Goal: Task Accomplishment & Management: Manage account settings

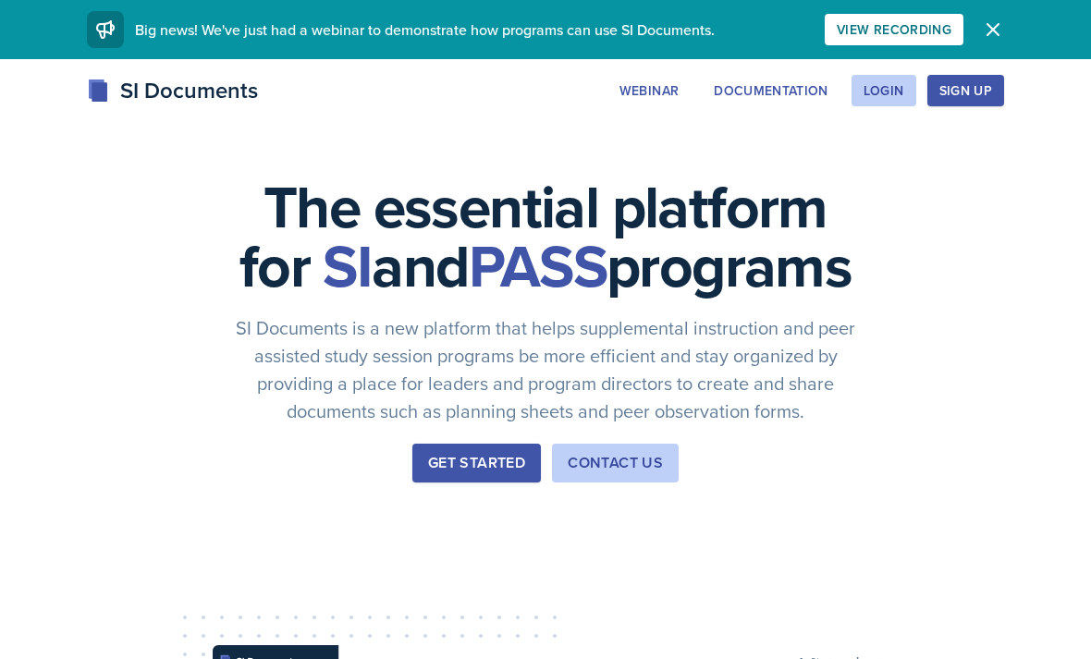
click at [895, 104] on button "Login" at bounding box center [884, 90] width 65 height 31
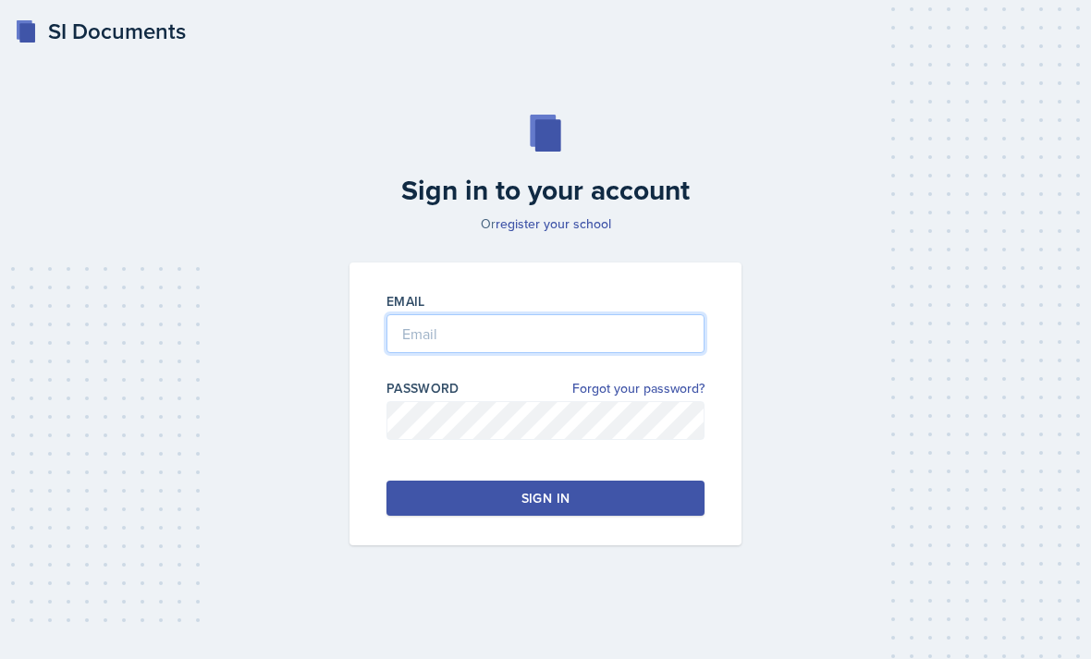
click at [669, 353] on input "email" at bounding box center [546, 333] width 318 height 39
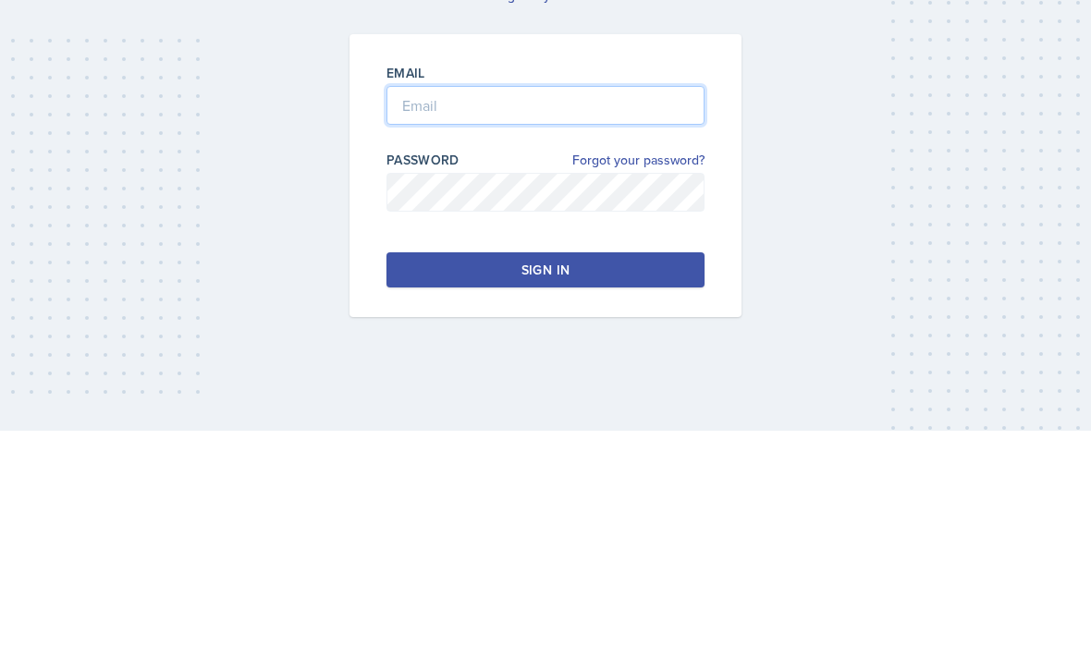
scroll to position [59, 0]
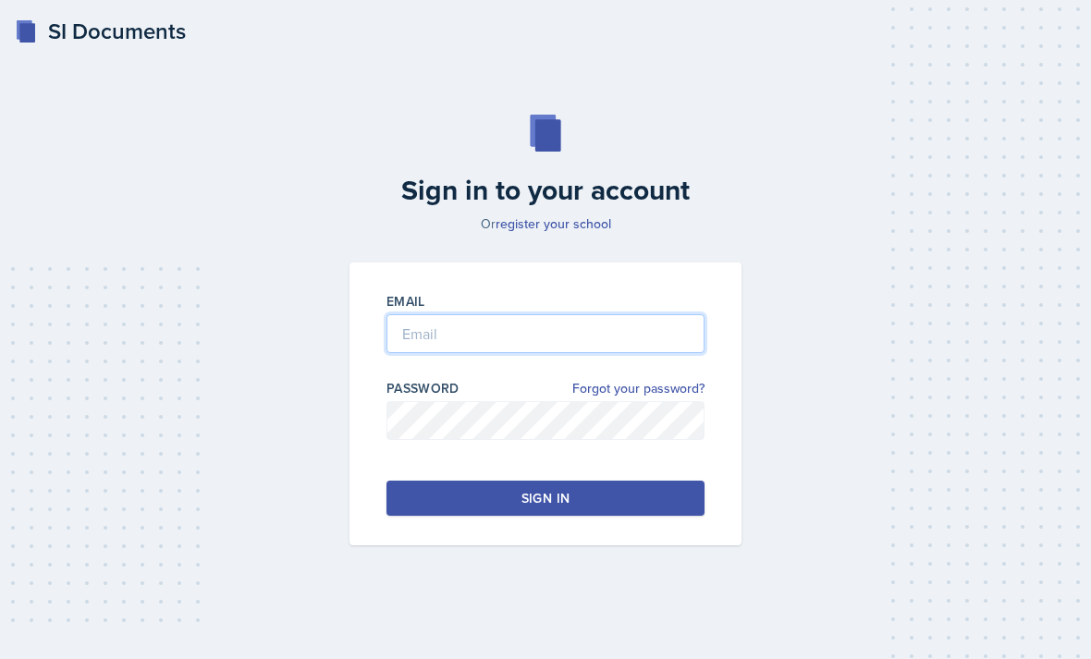
type input "[EMAIL_ADDRESS][DOMAIN_NAME]"
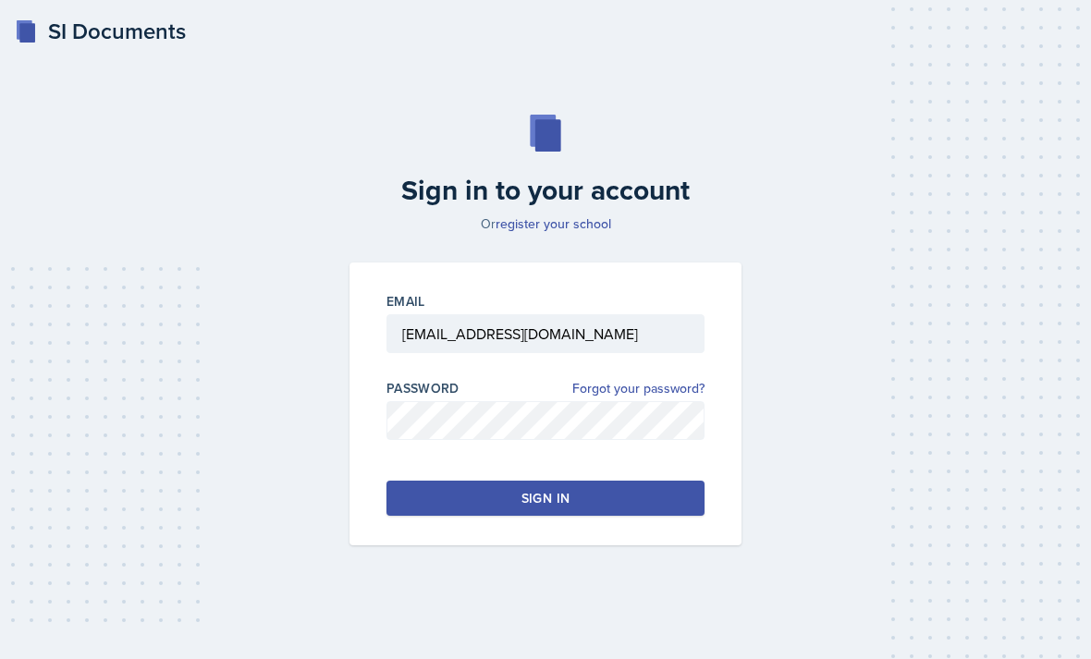
click at [667, 481] on button "Sign in" at bounding box center [546, 498] width 318 height 35
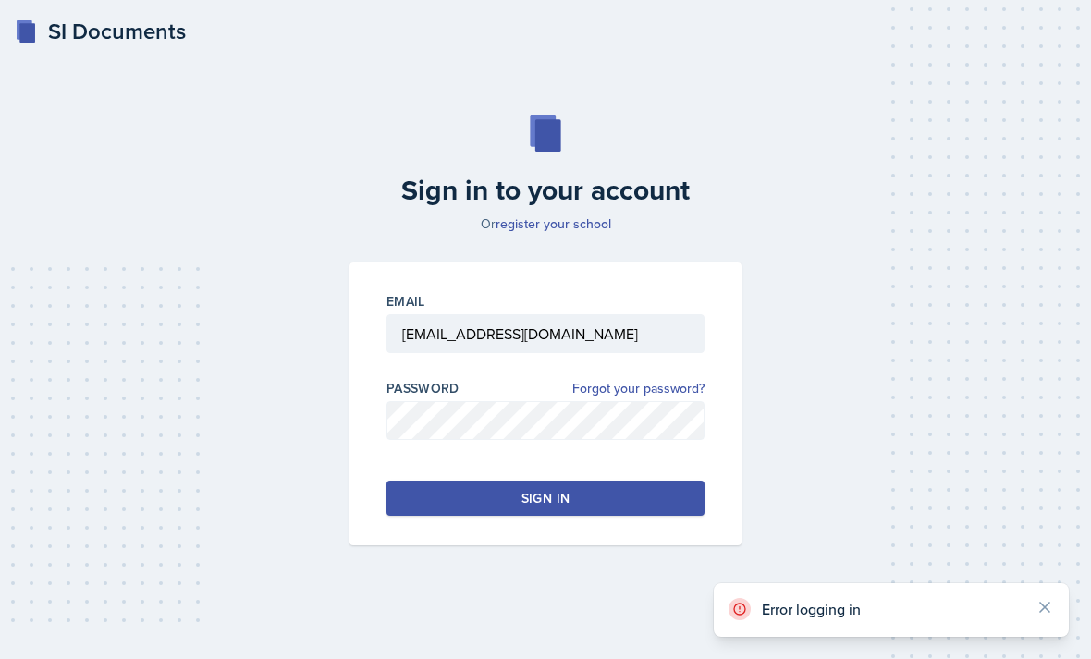
click at [1043, 599] on icon at bounding box center [1045, 607] width 18 height 18
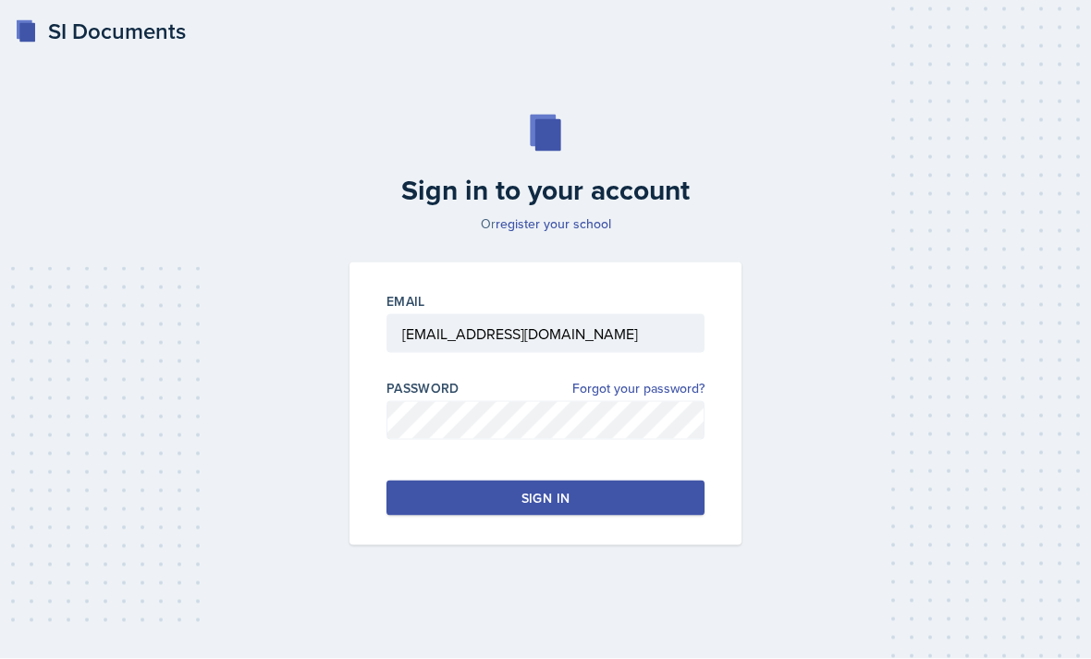
scroll to position [0, 0]
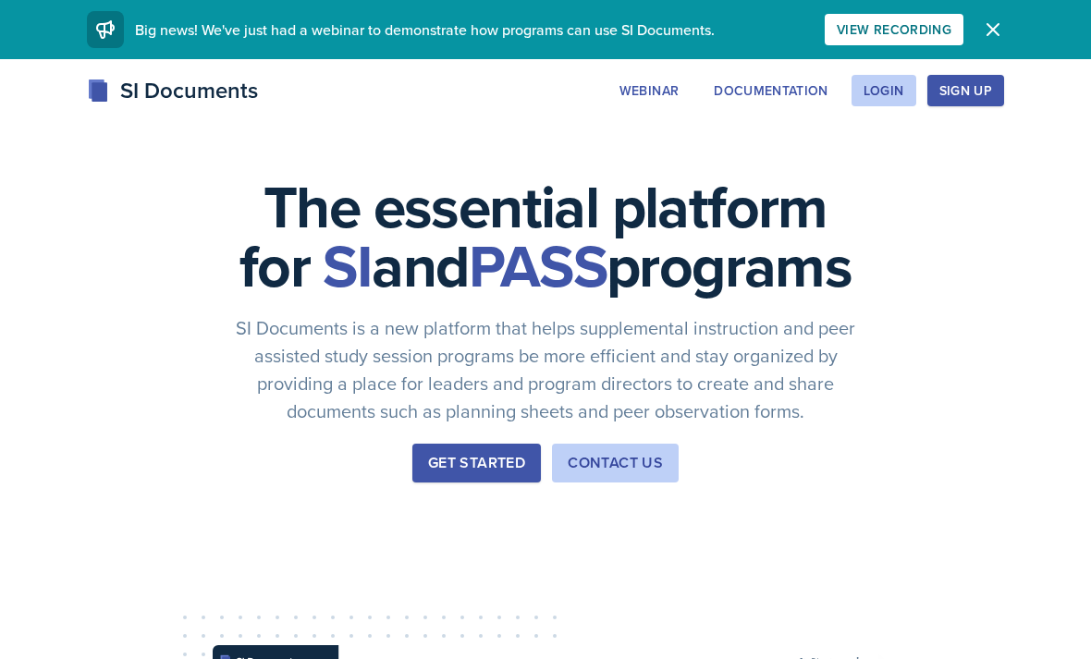
click at [903, 92] on div "Login" at bounding box center [884, 90] width 41 height 15
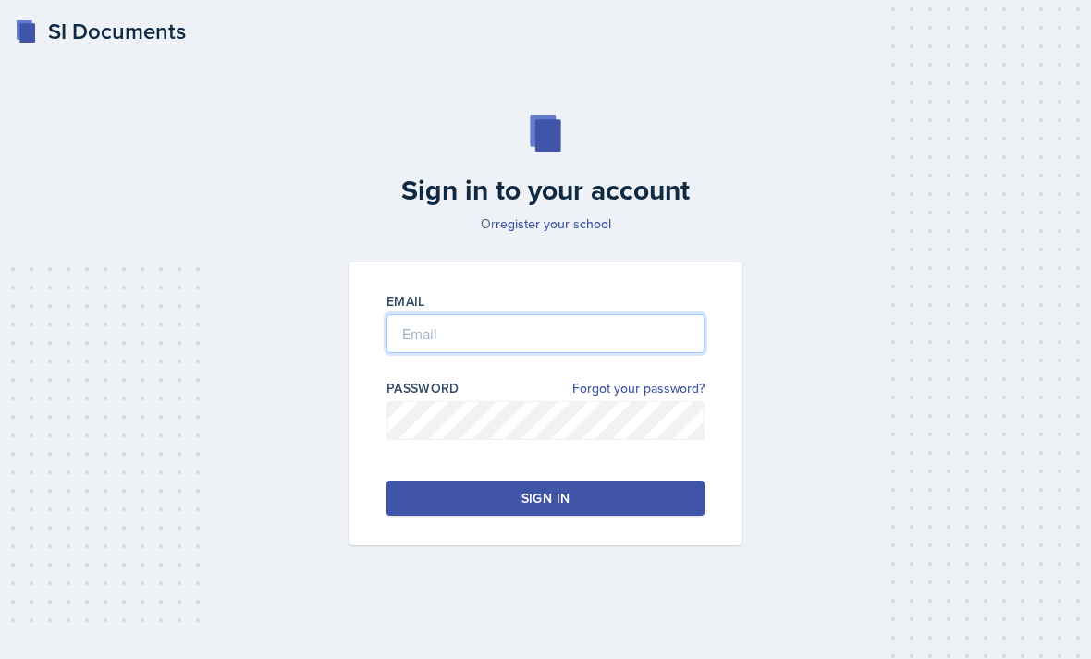
click at [661, 353] on input "email" at bounding box center [546, 333] width 318 height 39
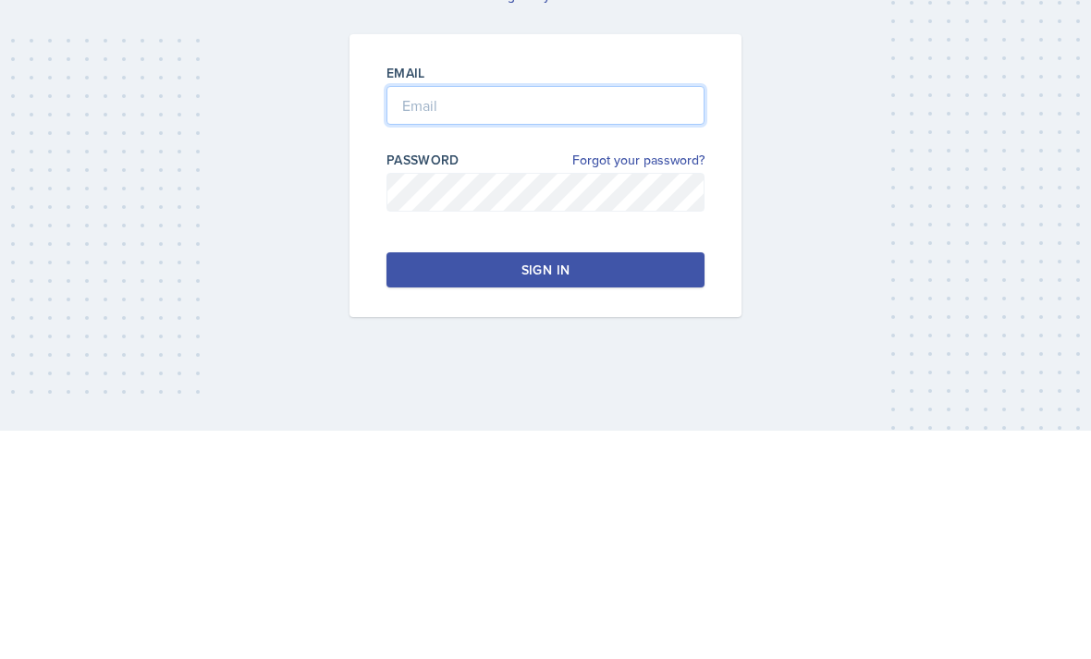
scroll to position [59, 0]
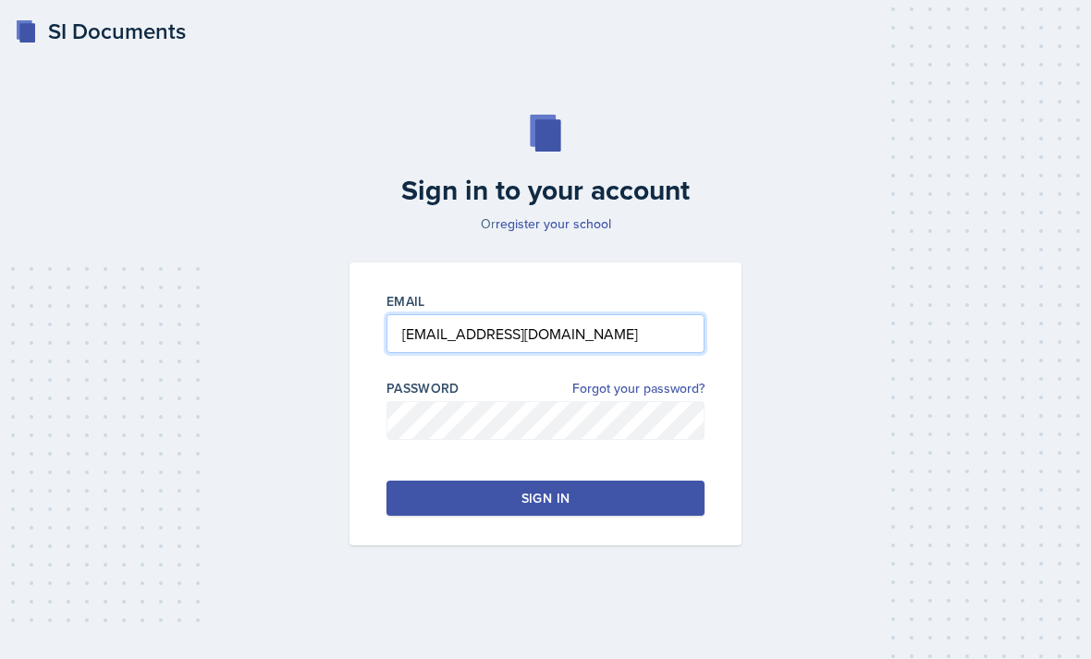
click at [622, 314] on input "[EMAIL_ADDRESS][DOMAIN_NAME]" at bounding box center [546, 333] width 318 height 39
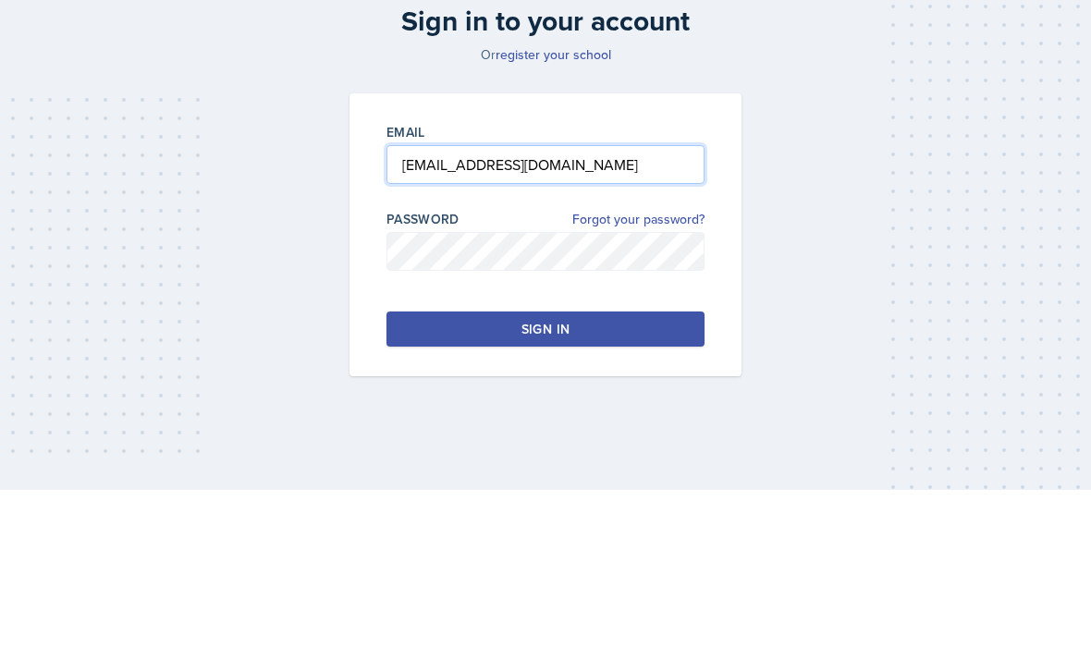
click at [620, 314] on input "[EMAIL_ADDRESS][DOMAIN_NAME]" at bounding box center [546, 333] width 318 height 39
click at [621, 314] on input "[EMAIL_ADDRESS][DOMAIN_NAME]" at bounding box center [546, 333] width 318 height 39
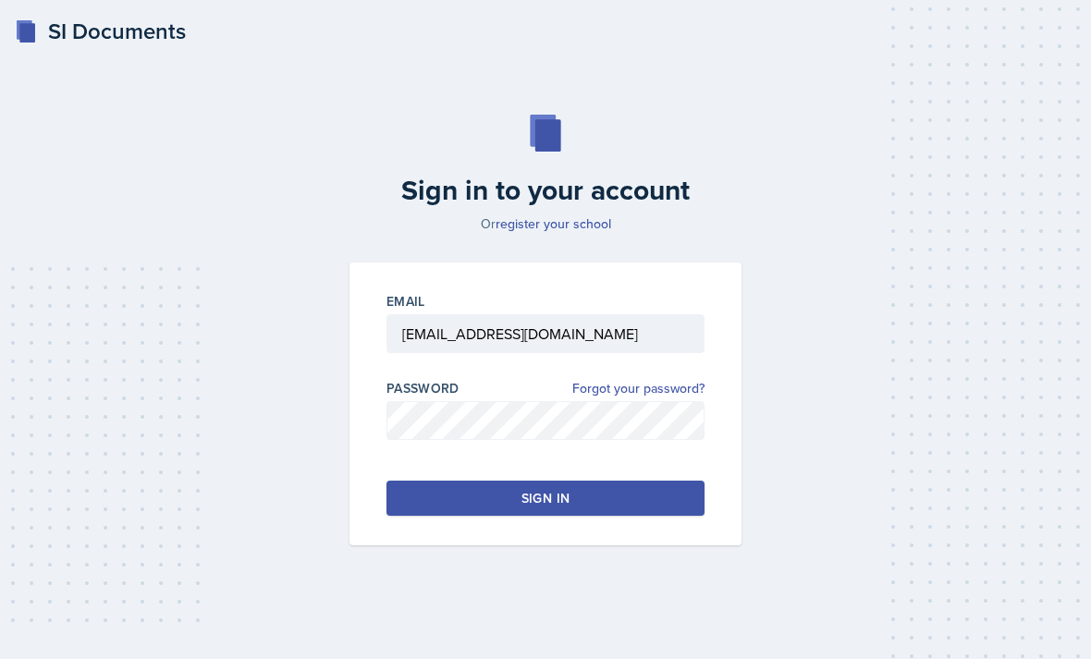
click at [675, 481] on button "Sign in" at bounding box center [546, 498] width 318 height 35
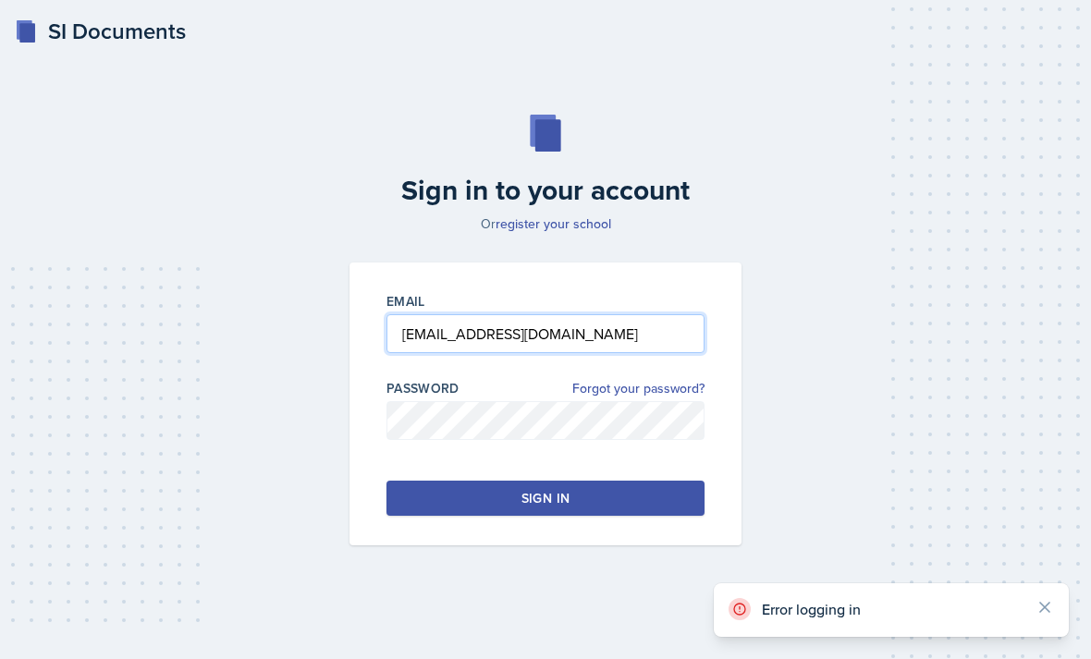
click at [662, 314] on input "nmaldon3@students.kennesaw.edu" at bounding box center [546, 333] width 318 height 39
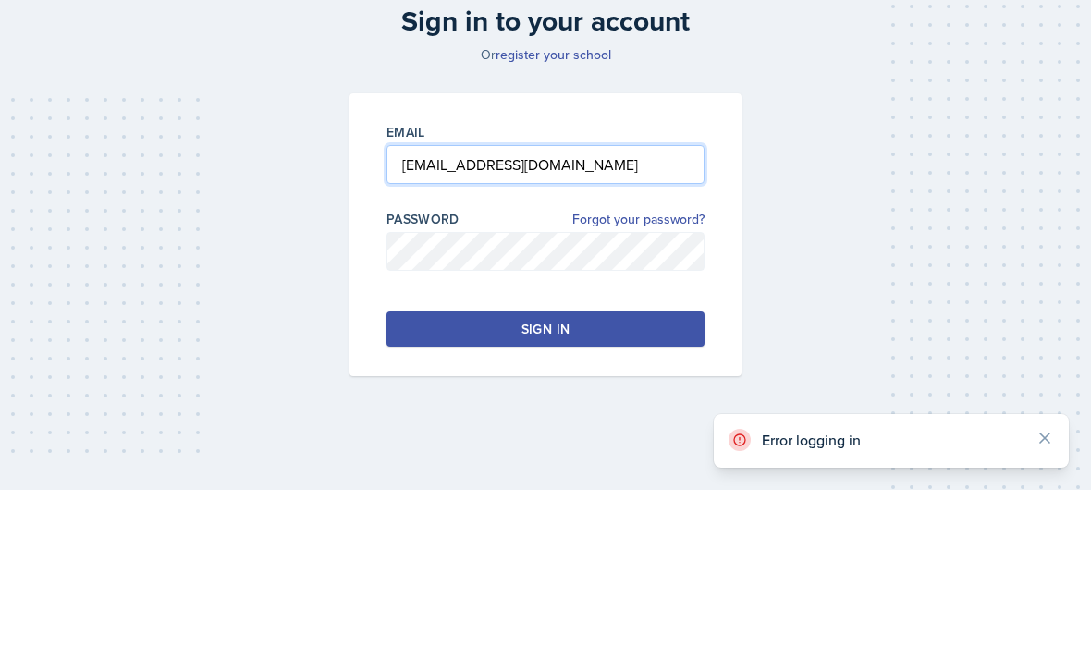
click at [602, 314] on input "nmaldon3@students.kennesaw.edu" at bounding box center [546, 333] width 318 height 39
click at [606, 314] on input "nmaldon3@students.kennesaw.edu" at bounding box center [546, 333] width 318 height 39
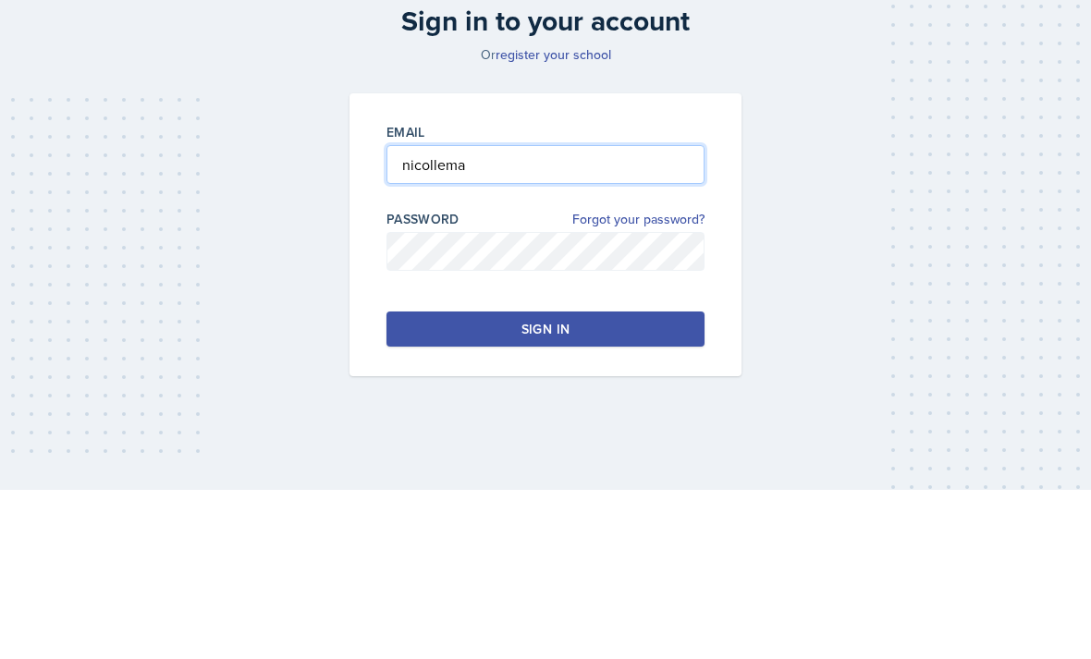
type input "[EMAIL_ADDRESS][DOMAIN_NAME]"
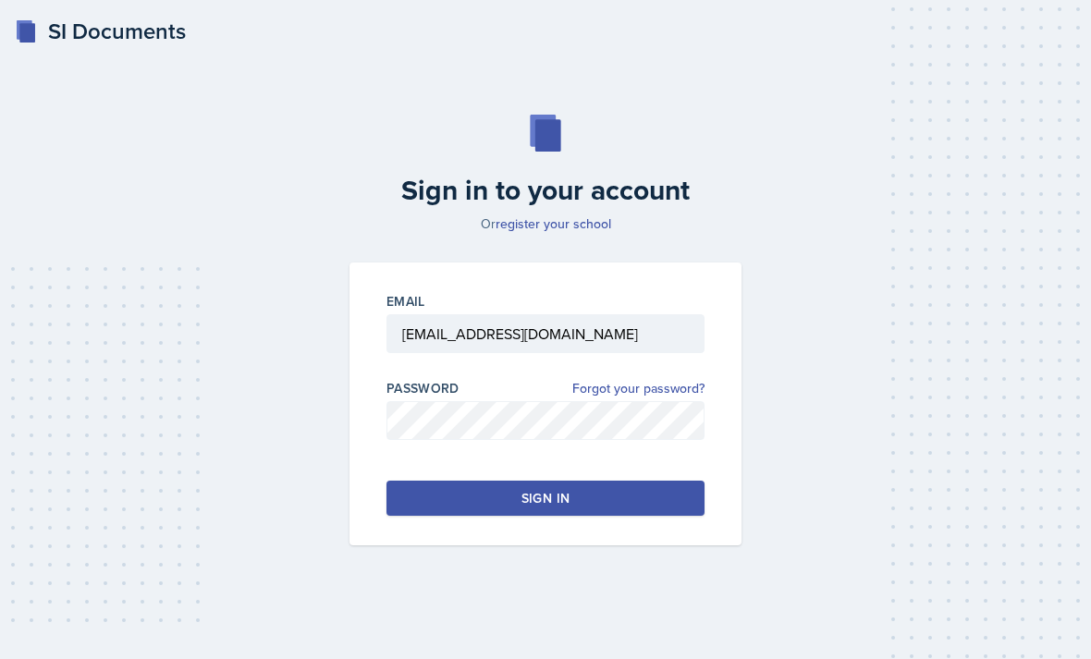
click at [645, 481] on button "Sign in" at bounding box center [546, 498] width 318 height 35
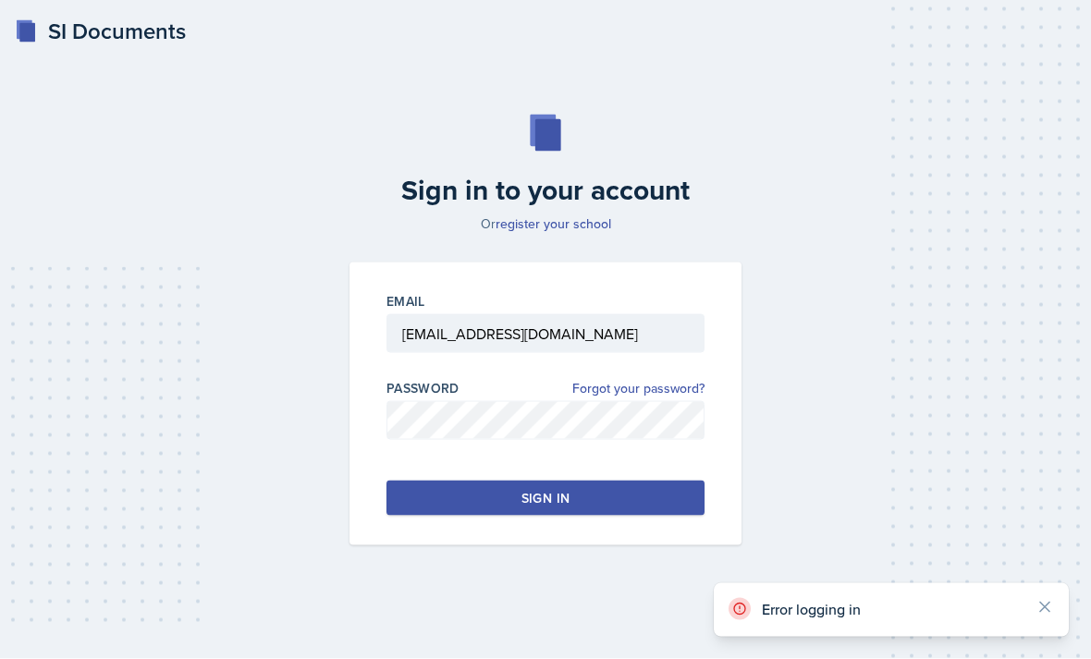
scroll to position [0, 0]
click at [671, 399] on link "Forgot your password?" at bounding box center [638, 388] width 132 height 19
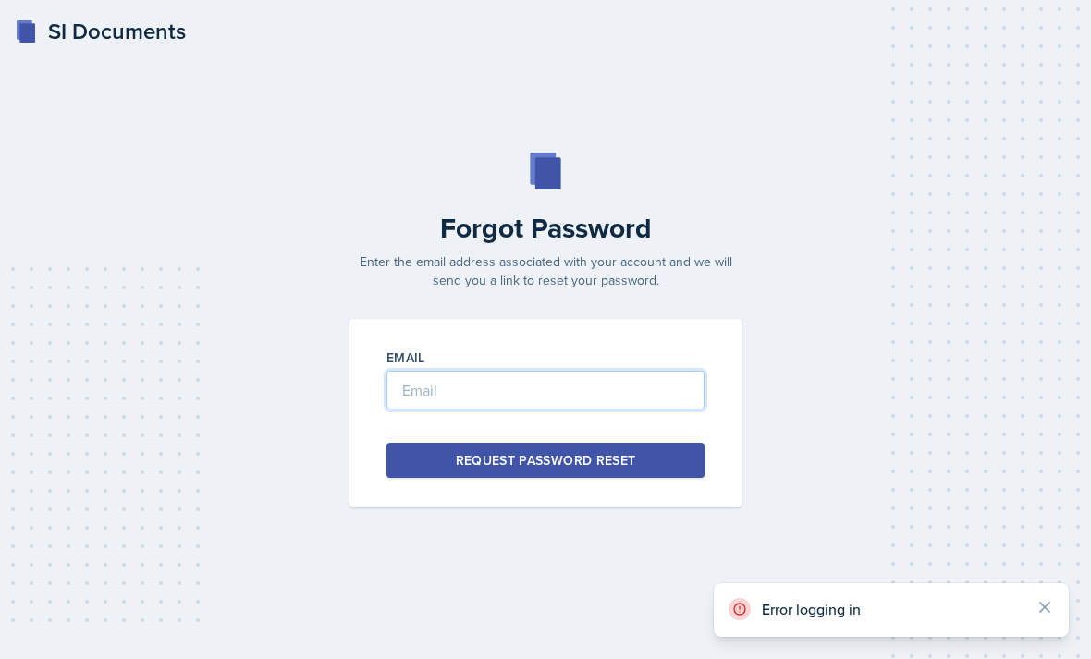
click at [657, 410] on input "email" at bounding box center [546, 390] width 318 height 39
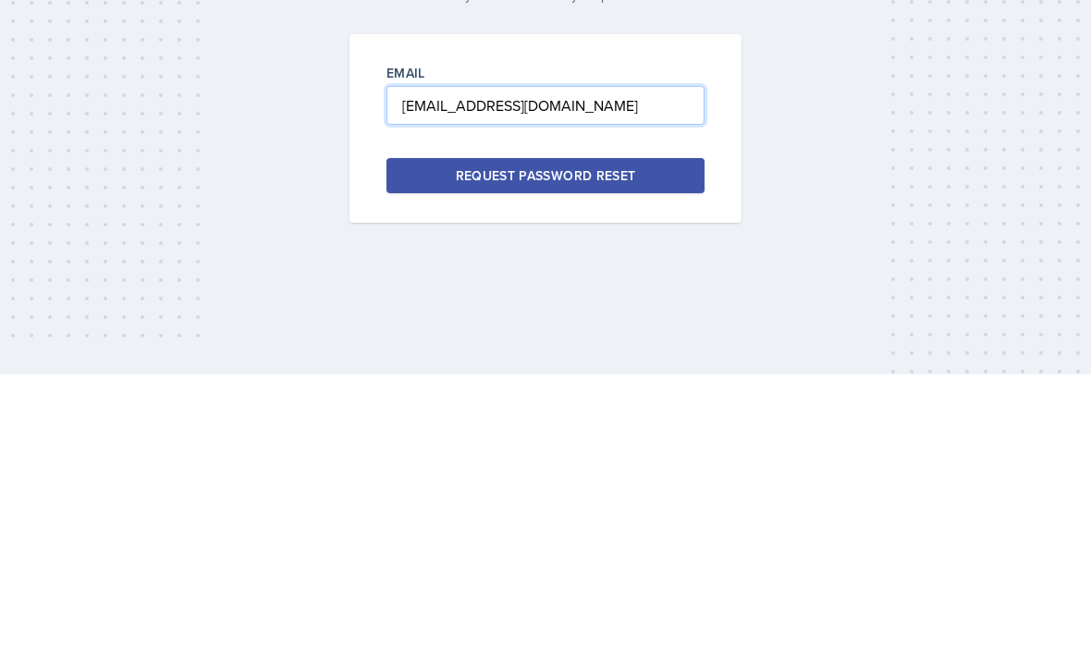
type input "nmaldon3@students.kennesaw.edu"
click at [664, 443] on button "Request Password Reset" at bounding box center [546, 460] width 318 height 35
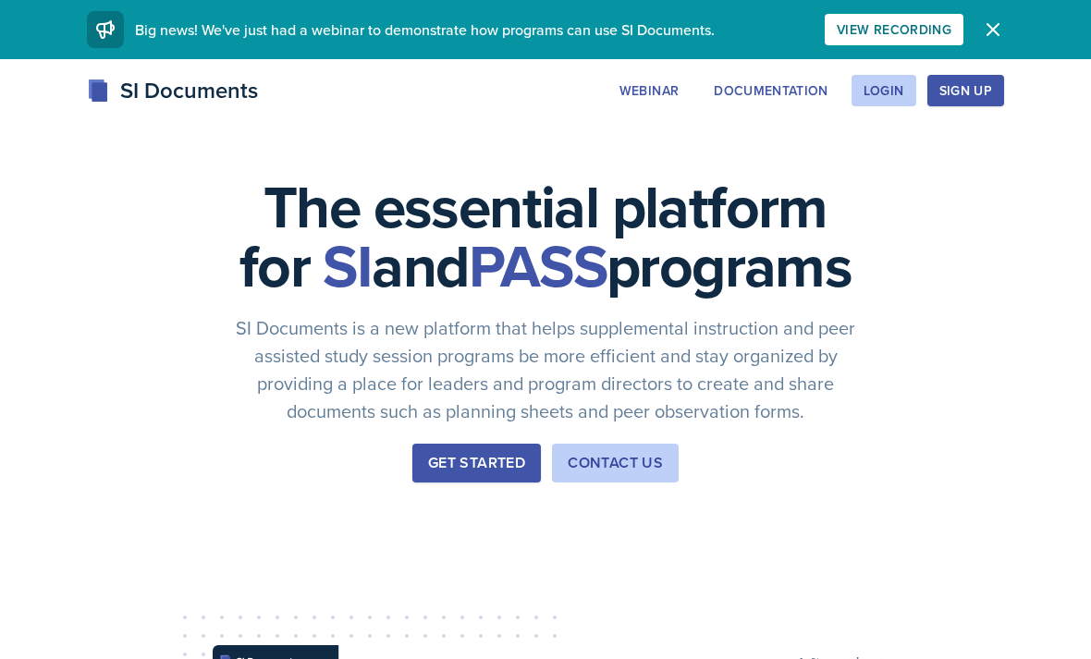
click at [865, 101] on button "Login" at bounding box center [884, 90] width 65 height 31
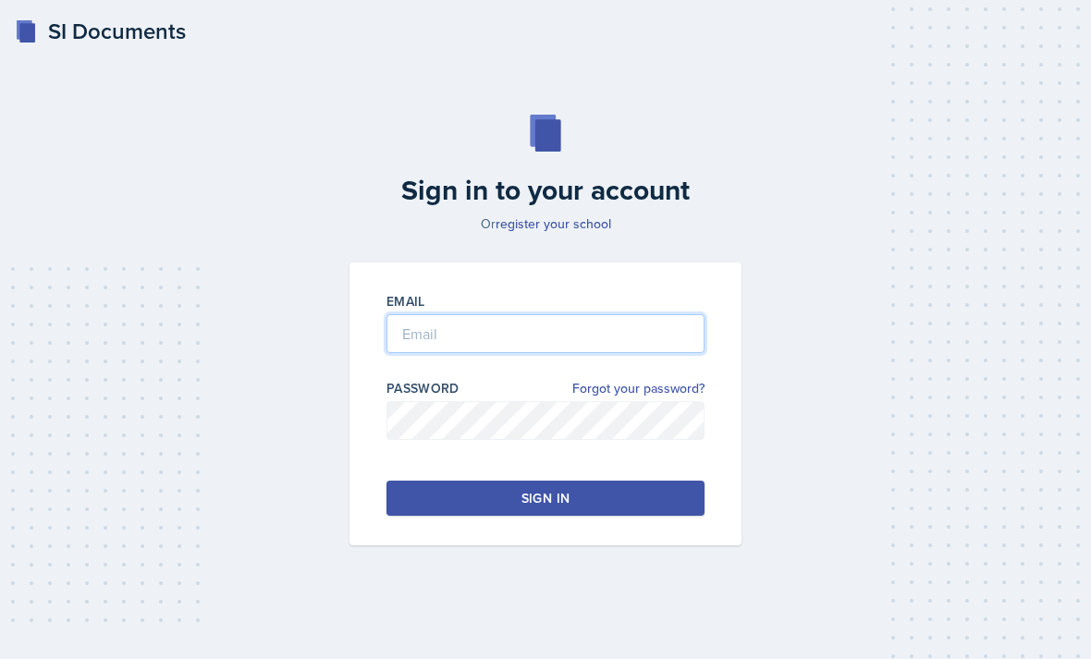
click at [633, 353] on input "email" at bounding box center [546, 333] width 318 height 39
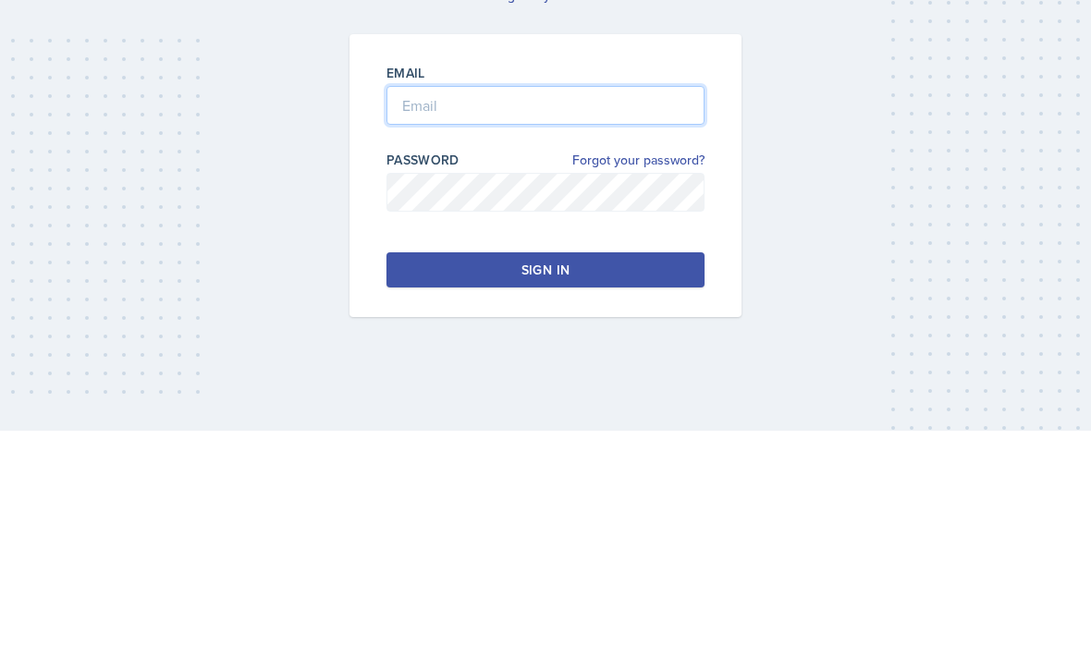
type input "[EMAIL_ADDRESS][DOMAIN_NAME]"
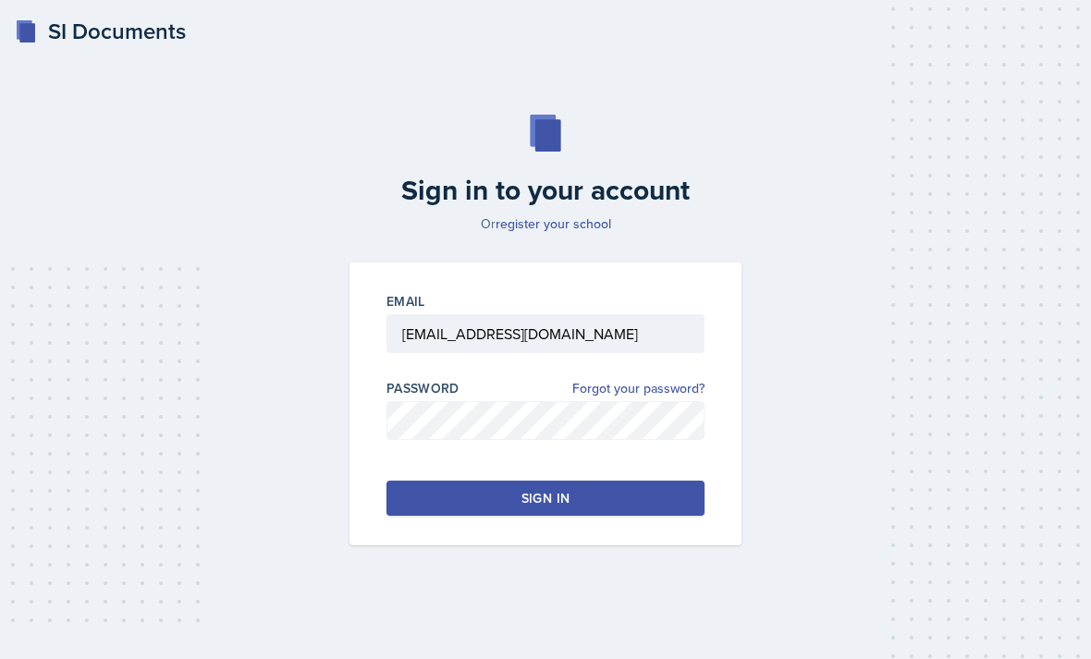
click at [599, 481] on button "Sign in" at bounding box center [546, 498] width 318 height 35
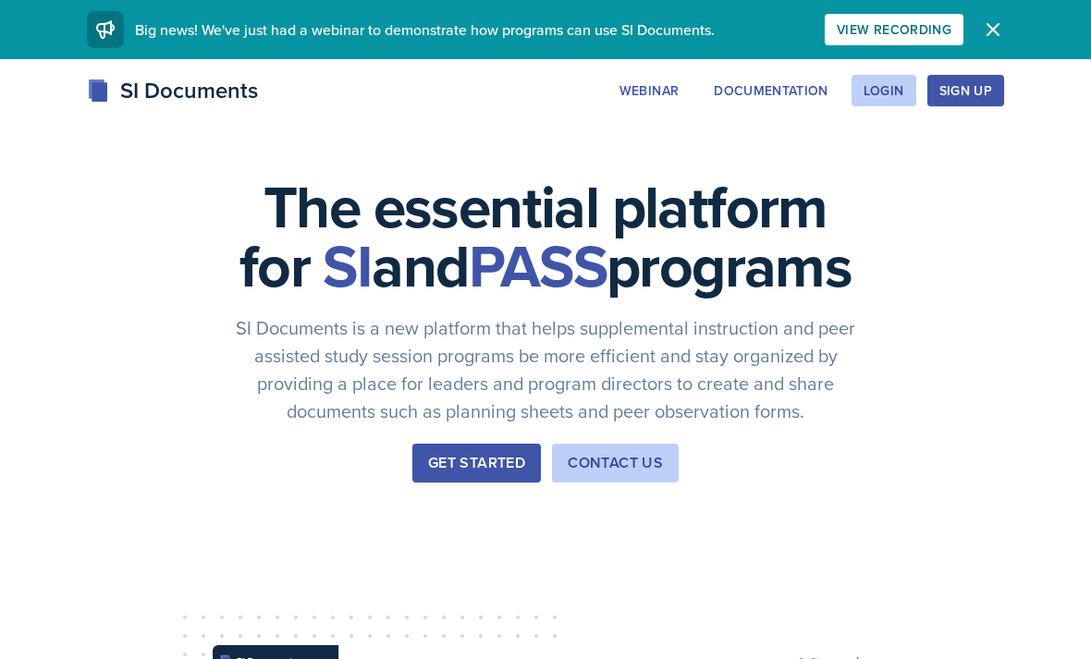
click at [883, 101] on button "Login" at bounding box center [884, 90] width 65 height 31
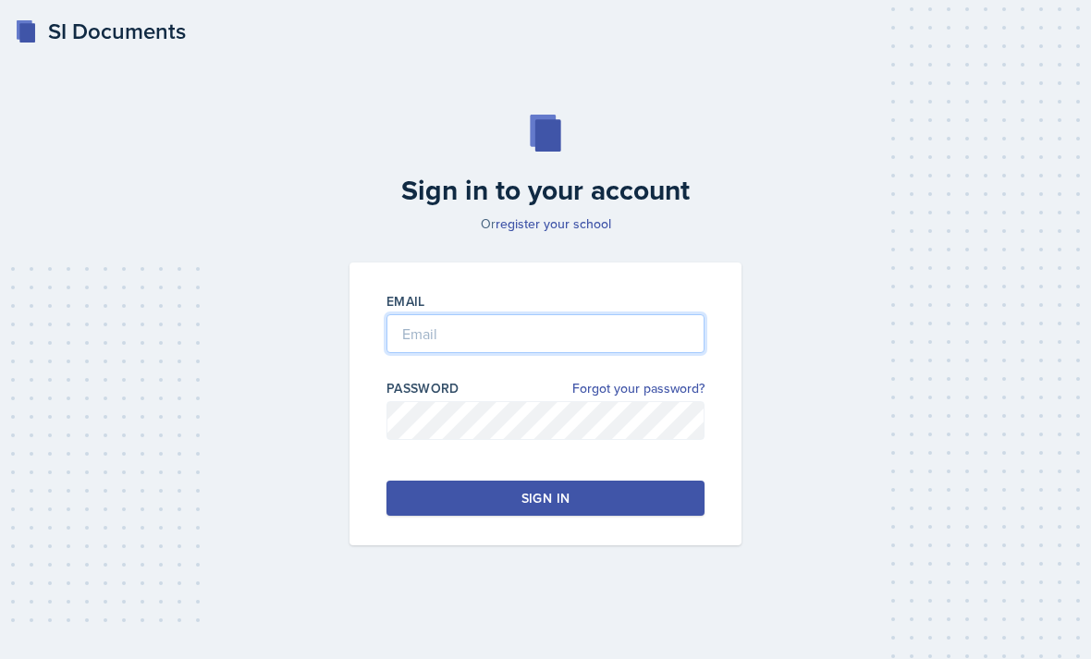
click at [634, 353] on input "email" at bounding box center [546, 333] width 318 height 39
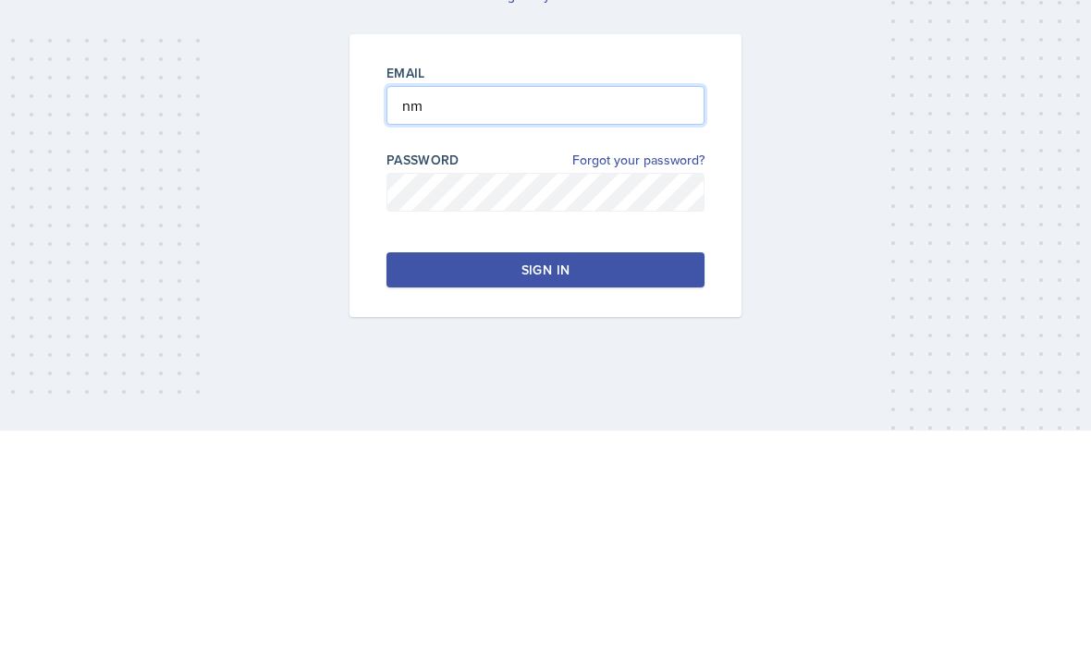
type input "n"
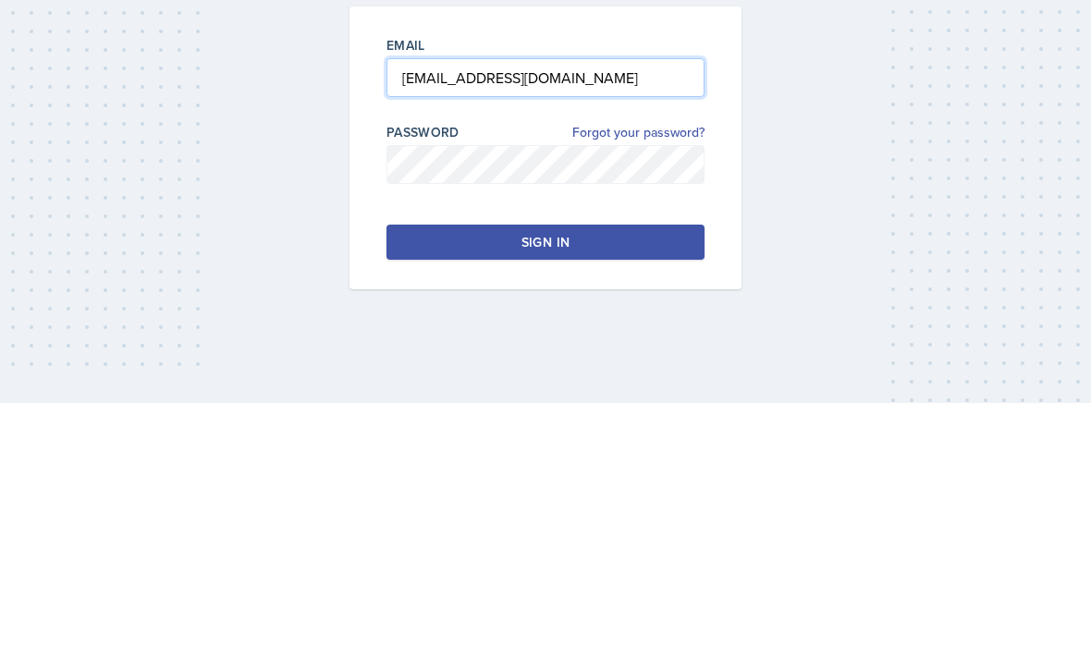
click at [612, 314] on input "[EMAIL_ADDRESS][DOMAIN_NAME]" at bounding box center [546, 333] width 318 height 39
click at [619, 314] on input "[EMAIL_ADDRESS][DOMAIN_NAME]" at bounding box center [546, 333] width 318 height 39
click at [581, 314] on input "[EMAIL_ADDRESS][DOMAIN_NAME]" at bounding box center [546, 333] width 318 height 39
type input "[EMAIL_ADDRESS][DOMAIN_NAME]"
click at [651, 481] on button "Sign in" at bounding box center [546, 498] width 318 height 35
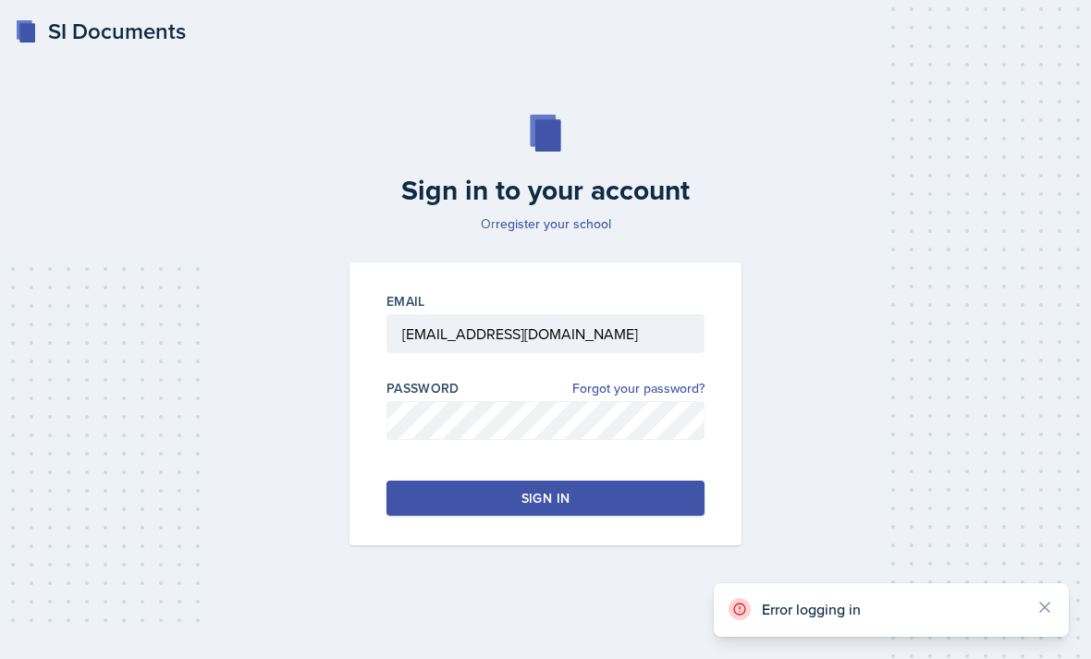
click at [590, 215] on link "register your school" at bounding box center [554, 224] width 116 height 18
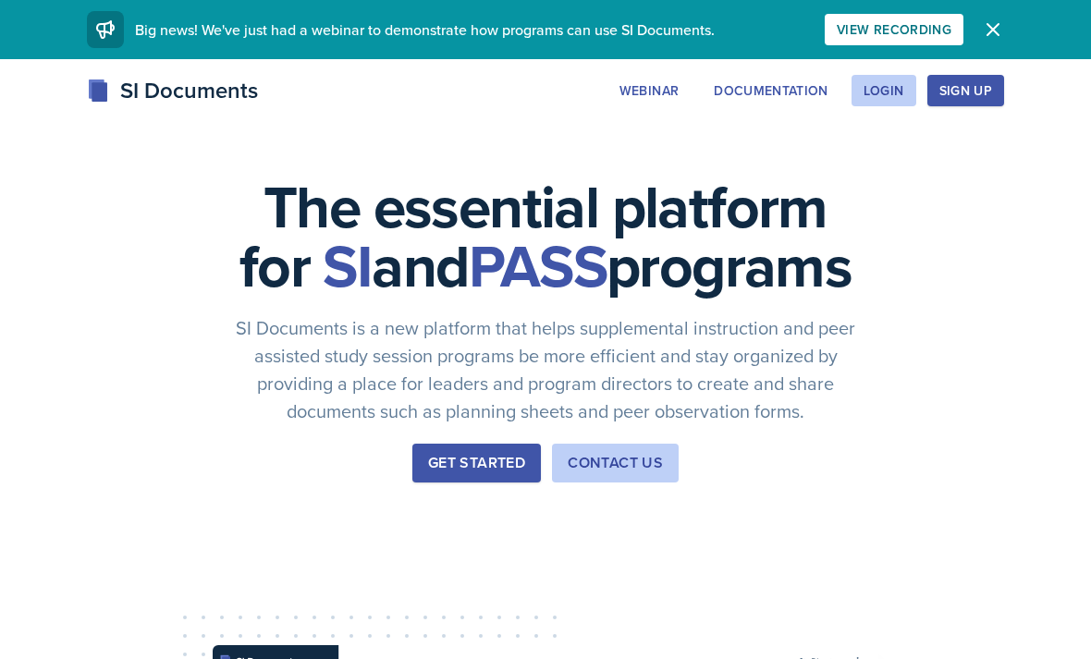
click at [874, 101] on button "Login" at bounding box center [884, 90] width 65 height 31
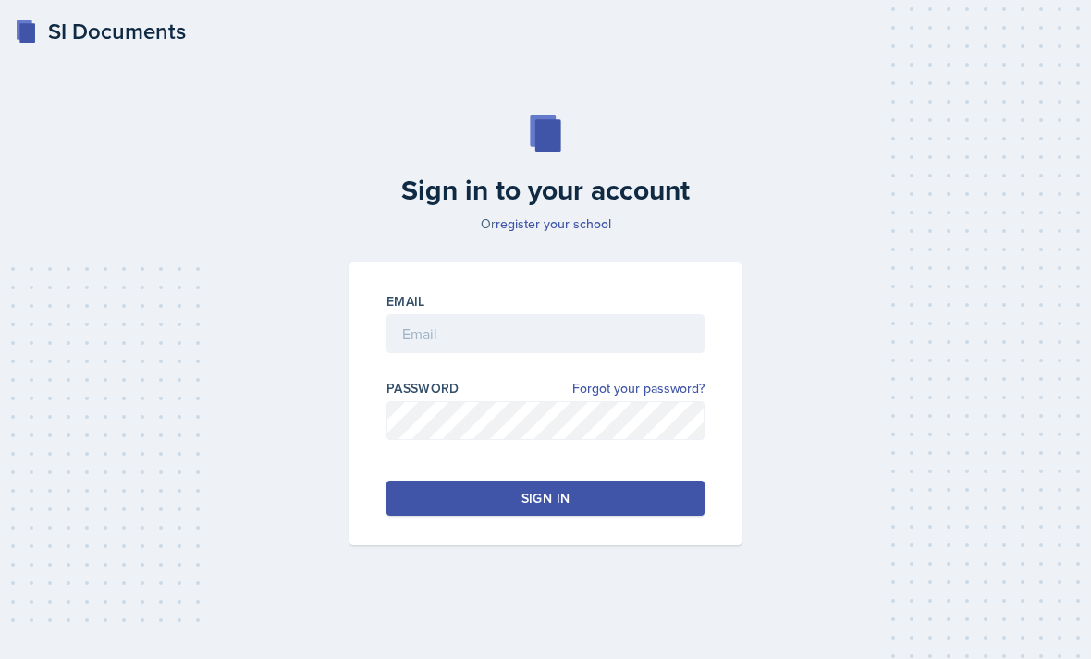
click at [608, 311] on div "Email" at bounding box center [546, 301] width 318 height 18
click at [667, 353] on input "email" at bounding box center [546, 333] width 318 height 39
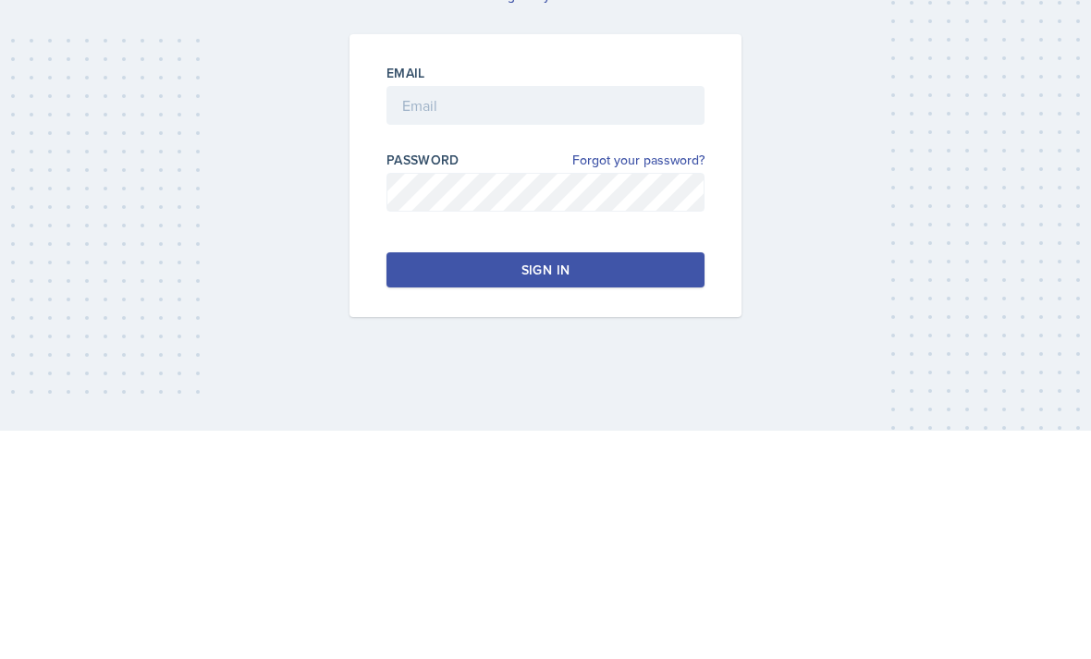
click at [671, 379] on link "Forgot your password?" at bounding box center [638, 388] width 132 height 19
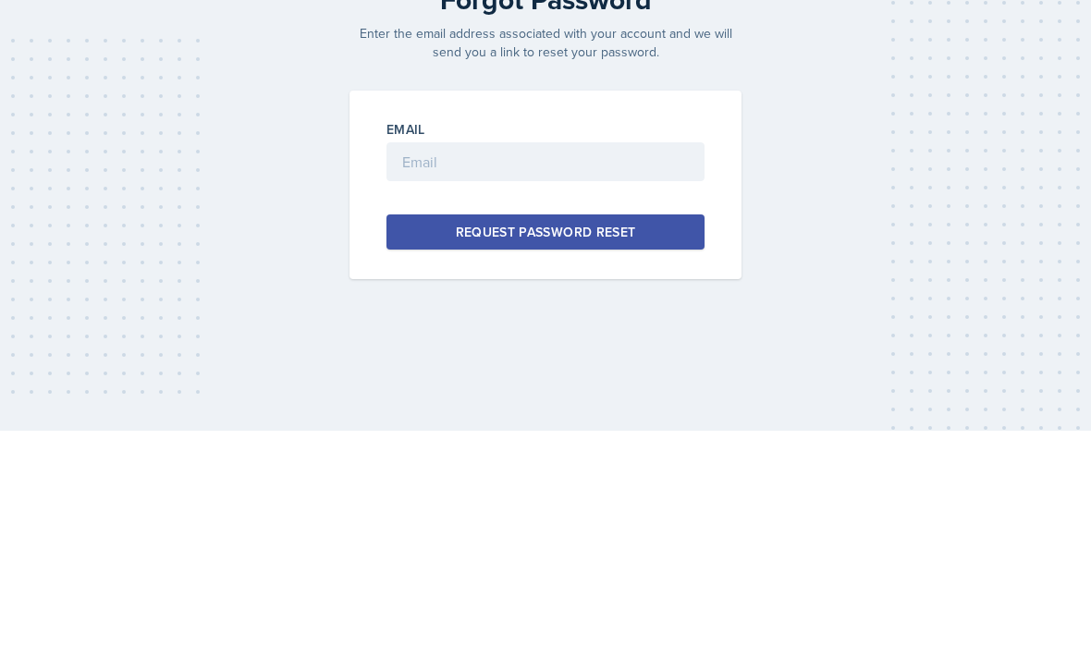
scroll to position [59, 0]
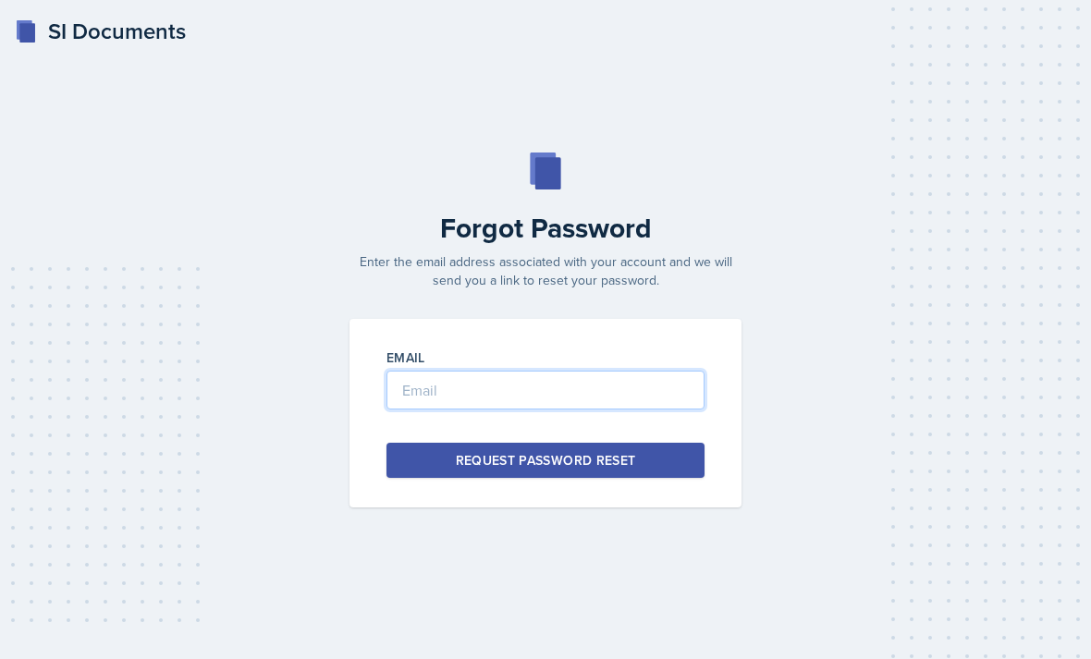
click at [615, 371] on input "email" at bounding box center [546, 390] width 318 height 39
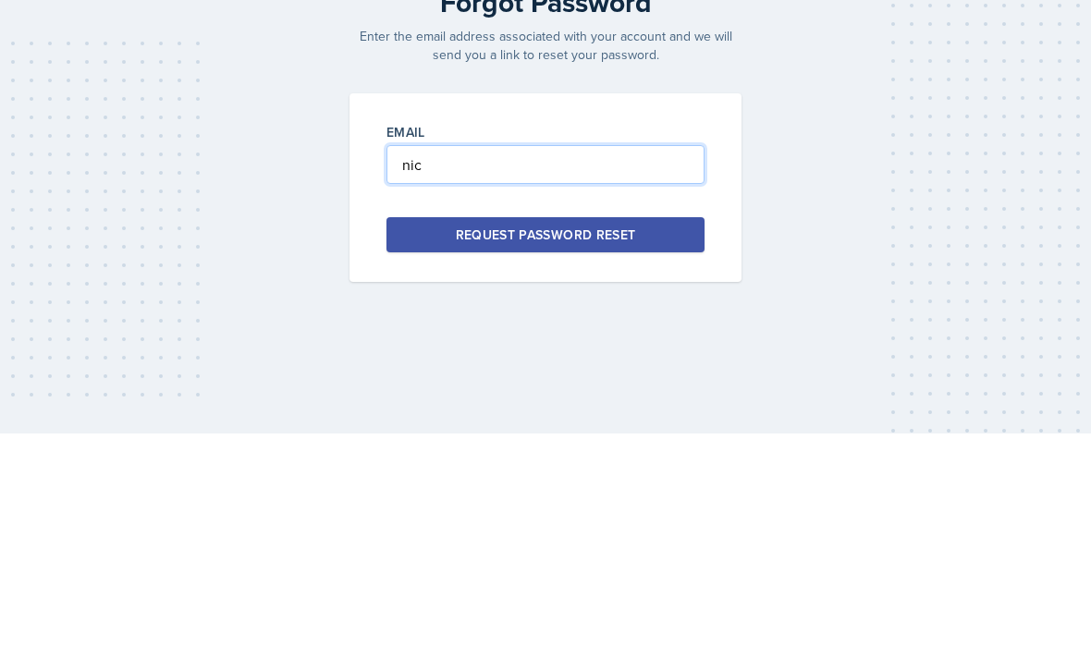
type input "nico"
type input "[EMAIL_ADDRESS][DOMAIN_NAME]"
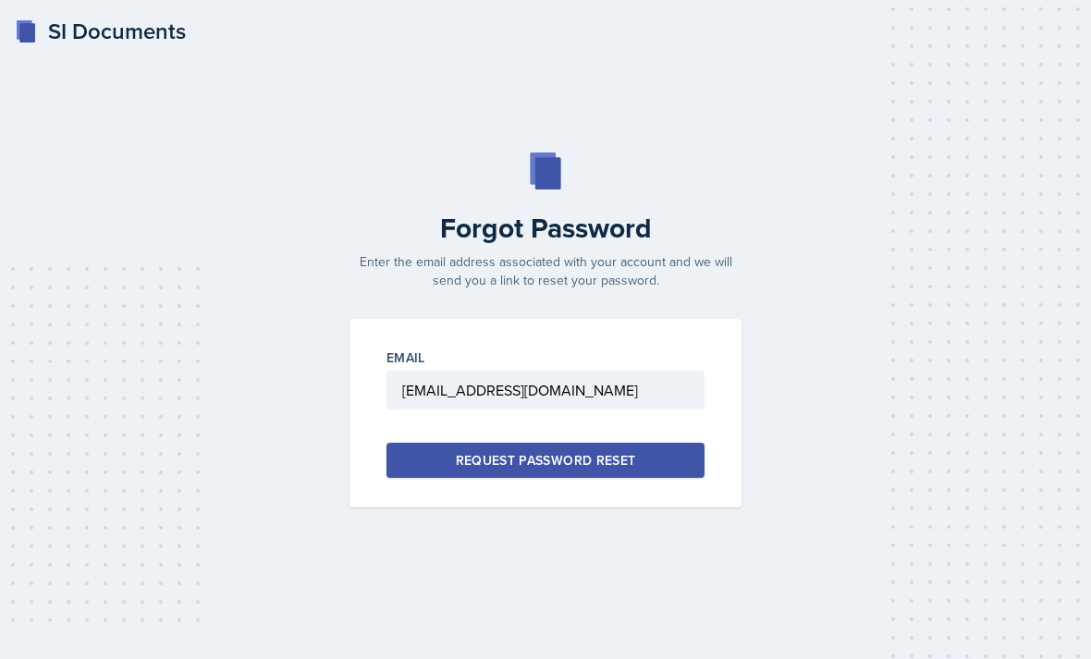
click at [645, 443] on button "Request Password Reset" at bounding box center [546, 460] width 318 height 35
